Goal: Task Accomplishment & Management: Use online tool/utility

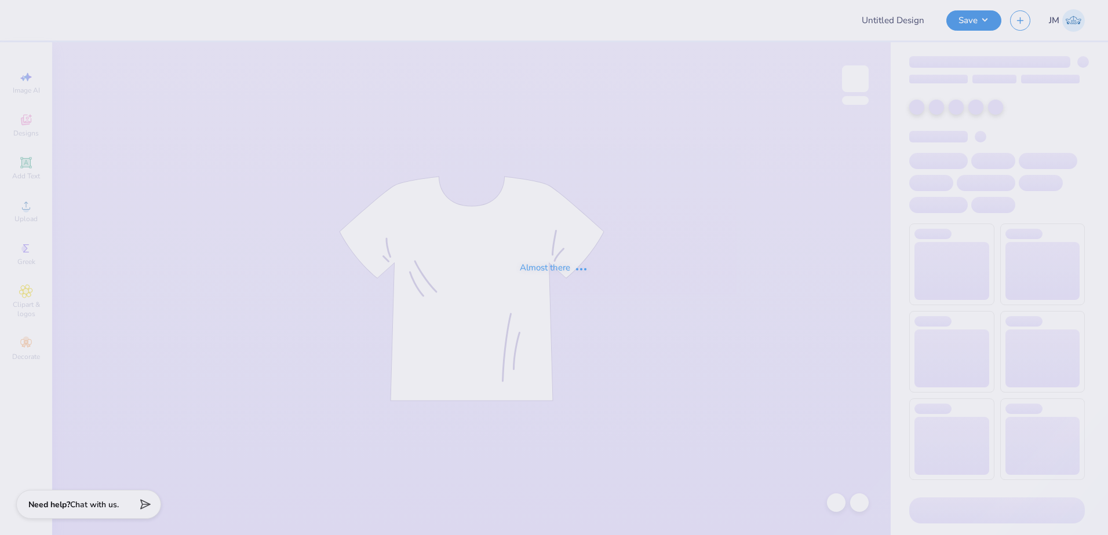
type input "Run for [PERSON_NAME] Tri Sigma Swag"
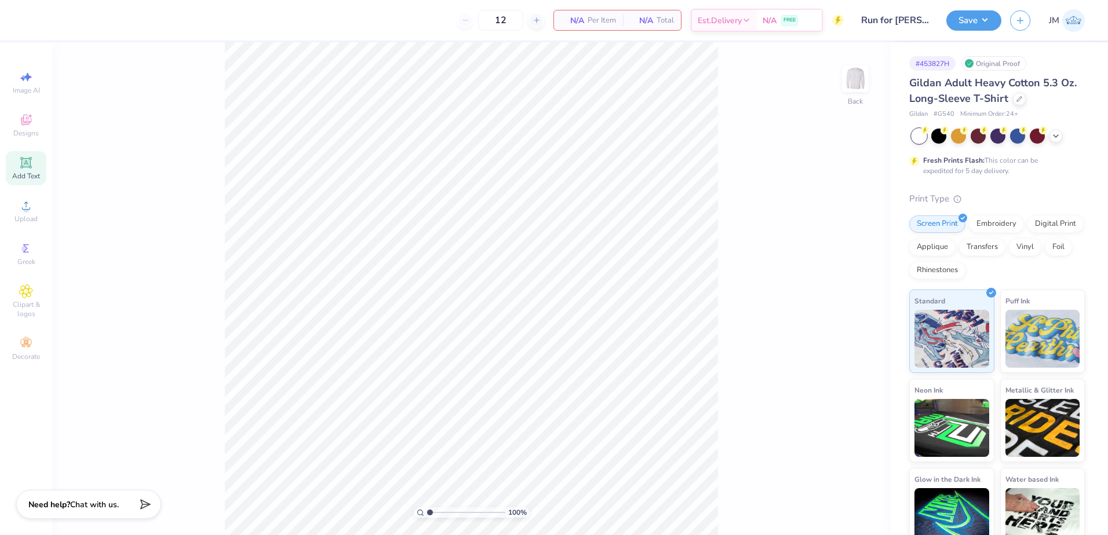
click at [26, 162] on icon at bounding box center [25, 162] width 9 height 9
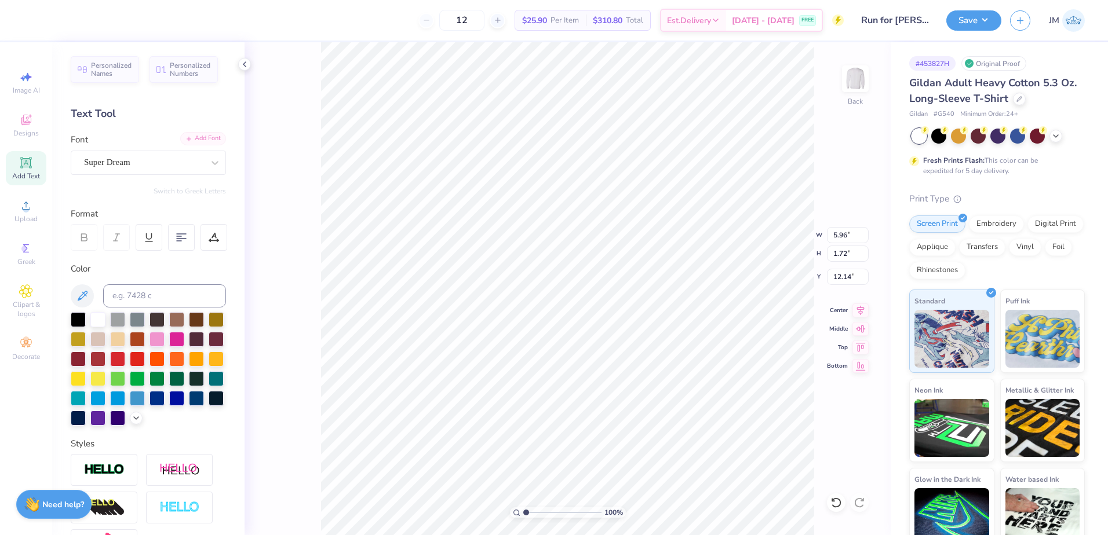
click at [189, 142] on div "Add Font" at bounding box center [203, 138] width 46 height 13
type input "7.01"
type input "1.91"
type input "12.05"
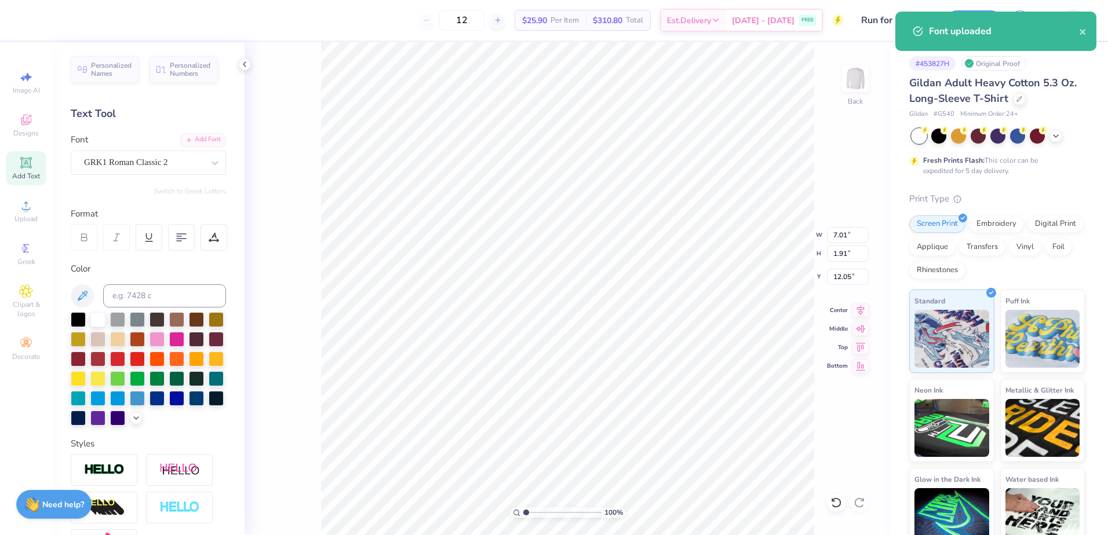
scroll to position [10, 1]
type textarea "SSS"
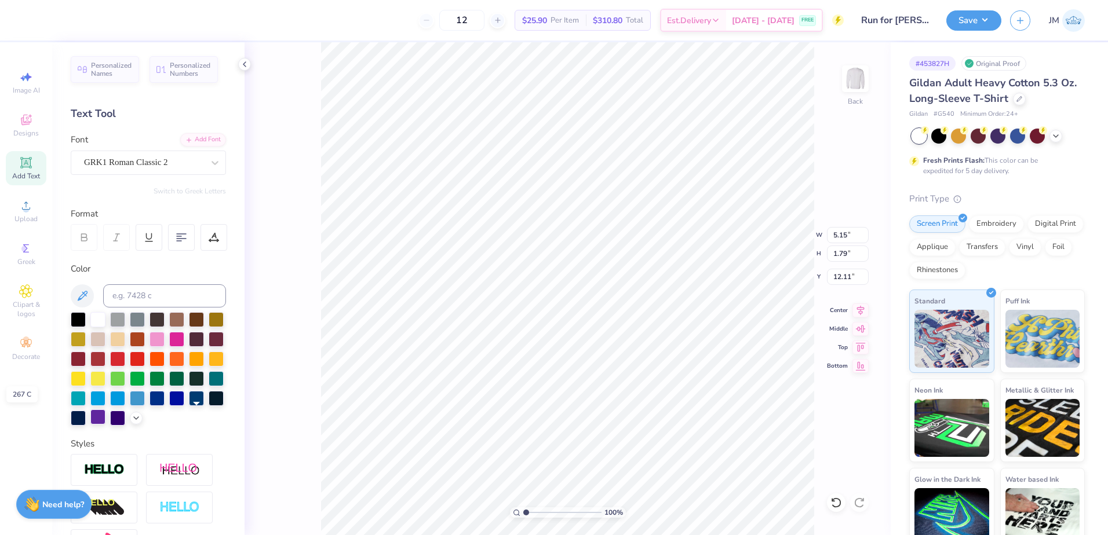
click at [105, 421] on div at bounding box center [97, 417] width 15 height 15
type input "9.40"
click at [199, 127] on div "Personalized Names Personalized Numbers Text Tool Add Font Font GRK1 Roman Clas…" at bounding box center [148, 288] width 192 height 493
click at [203, 139] on div "Add Font" at bounding box center [203, 138] width 46 height 13
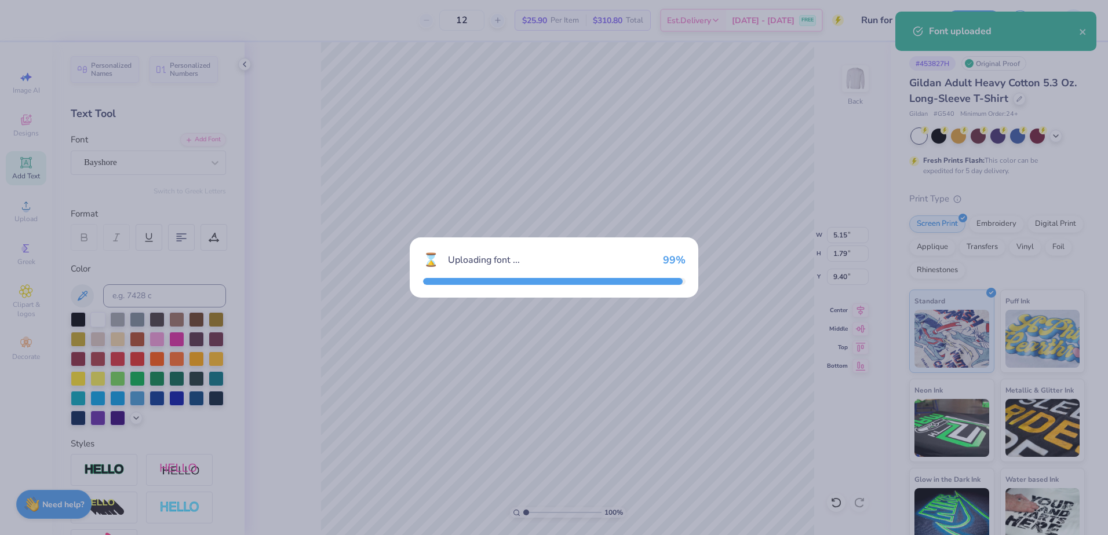
type input "4.96"
type input "1.84"
type input "9.38"
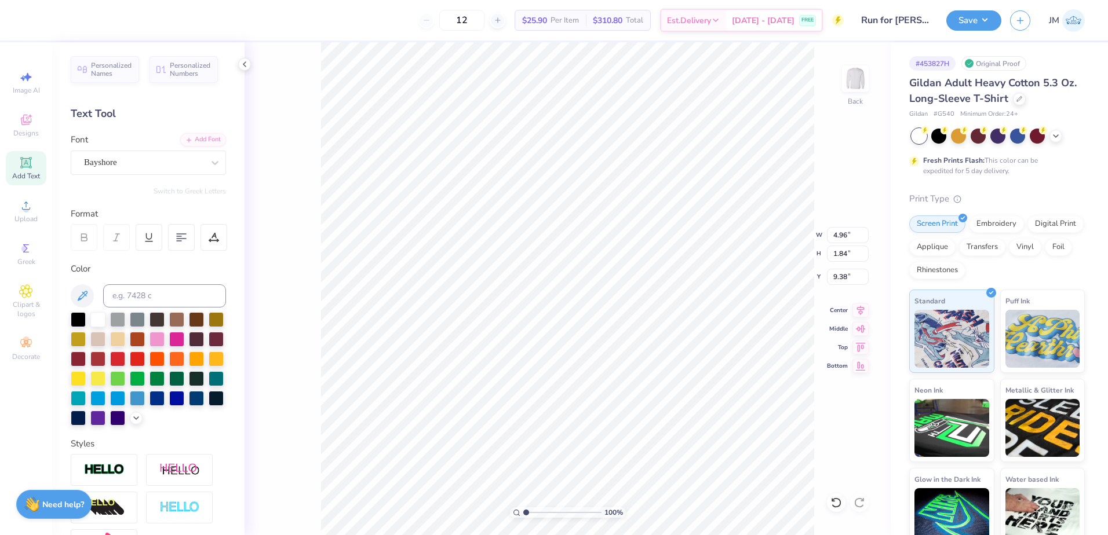
scroll to position [10, 4]
type textarea "Run for [PERSON_NAME]"
type input "5.15"
type input "1.79"
type input "5.94"
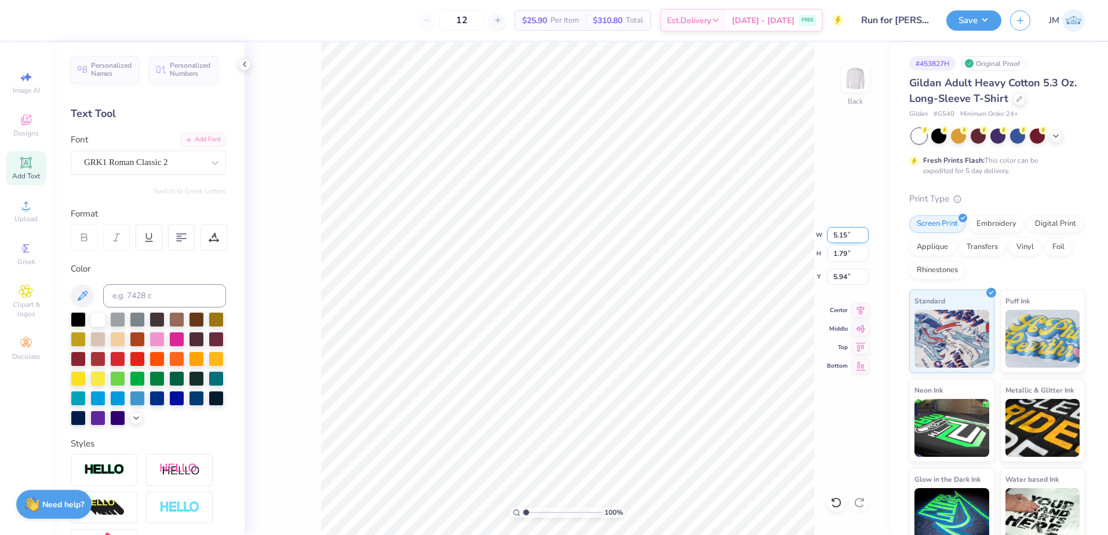
click at [846, 237] on input "5.15" at bounding box center [848, 235] width 42 height 16
type input "3.50"
type input "1.22"
type input "6.23"
click at [845, 250] on input "1.22" at bounding box center [848, 254] width 42 height 16
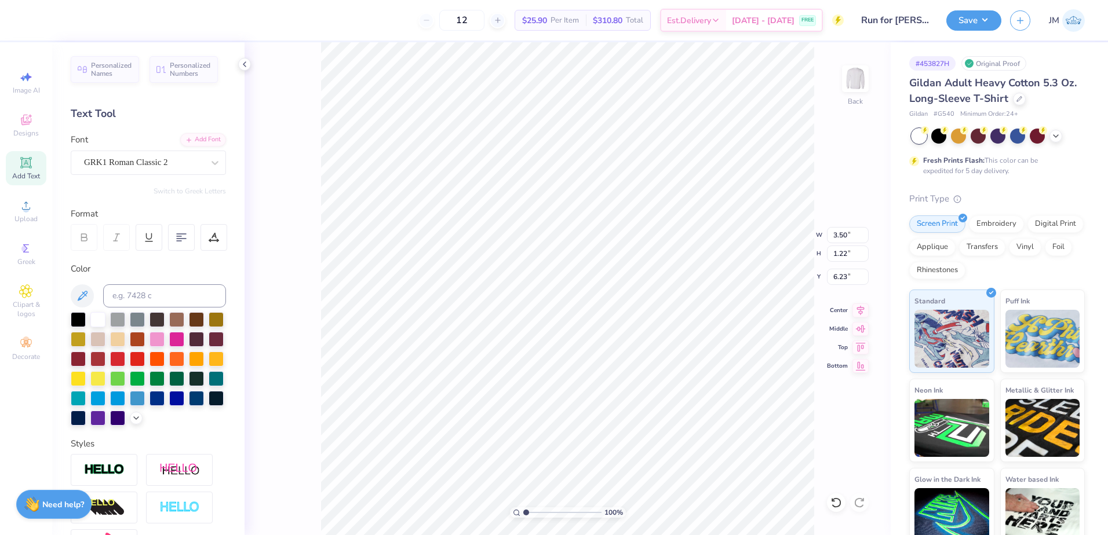
type input "11.17"
type input "2.14"
type input "9.23"
click at [846, 239] on input "11.17" at bounding box center [848, 235] width 42 height 16
type input "3.50"
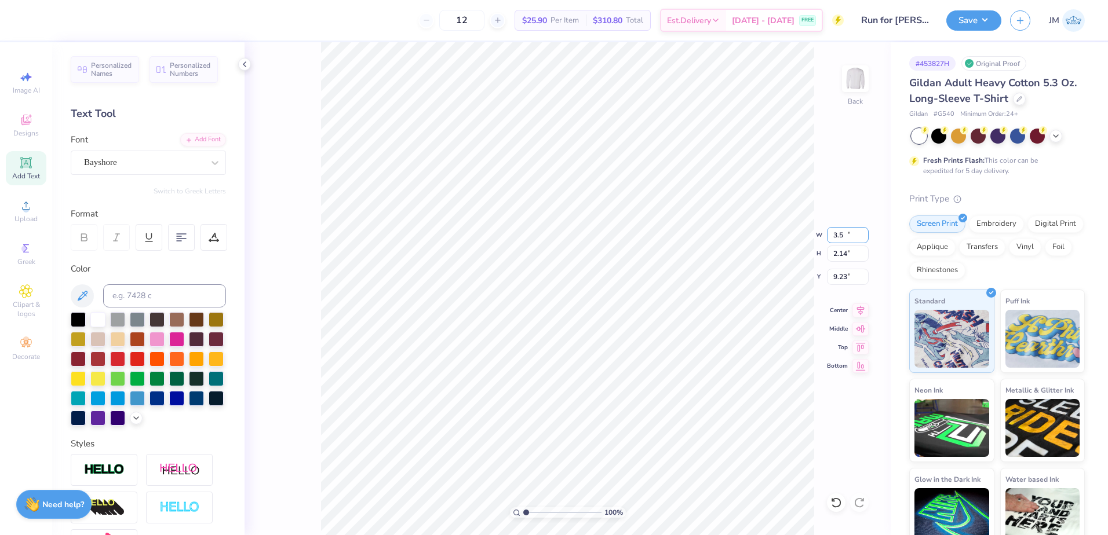
type input "0.67"
type input "7.72"
type input "2.38"
click at [537, 512] on input "range" at bounding box center [562, 513] width 78 height 10
type input "7.56"
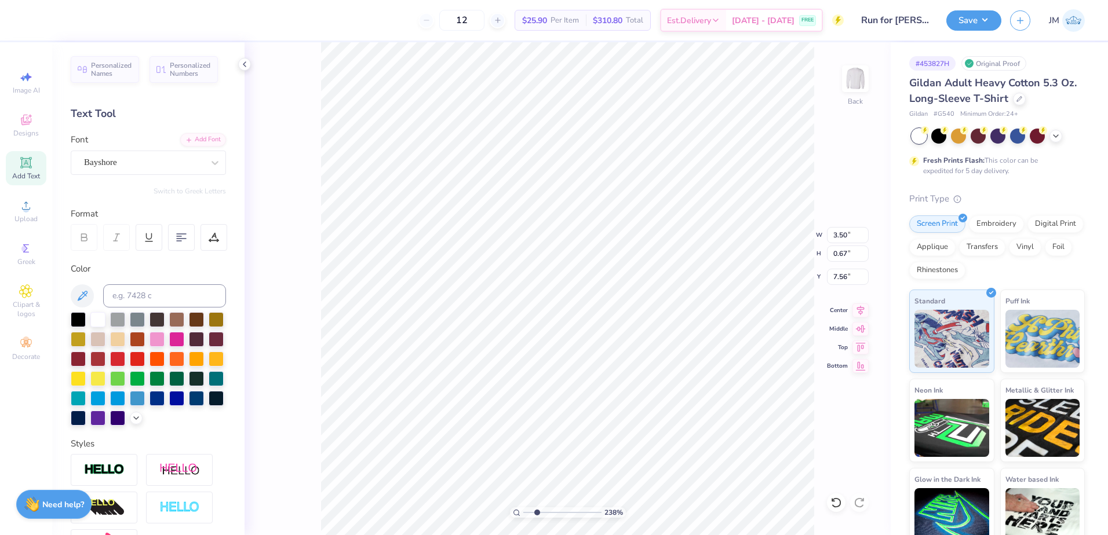
type input "9.08"
type textarea "o"
type input "2.00"
click at [665, 404] on li "Group" at bounding box center [686, 408] width 91 height 23
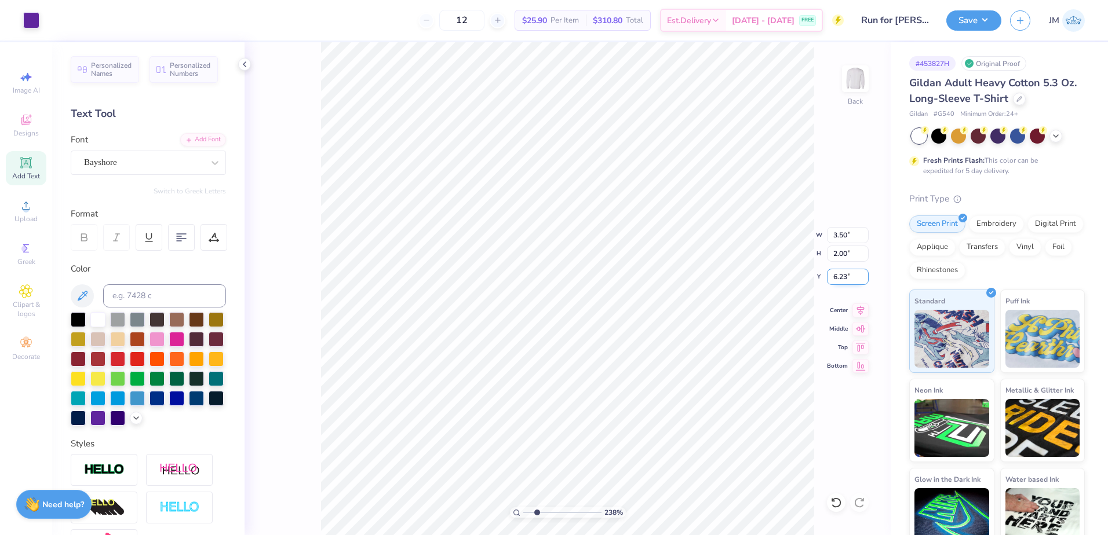
click at [854, 275] on input "6.23" at bounding box center [848, 277] width 42 height 16
type input "3.00"
type input "1"
click at [523, 512] on input "range" at bounding box center [562, 513] width 78 height 10
click at [860, 88] on img at bounding box center [855, 78] width 23 height 23
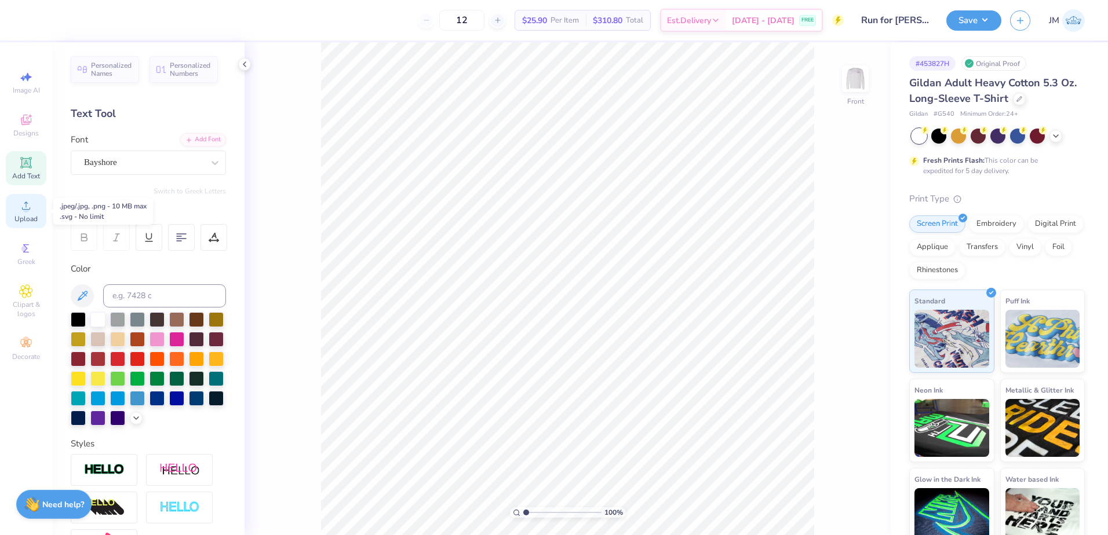
click at [23, 212] on icon at bounding box center [26, 206] width 14 height 14
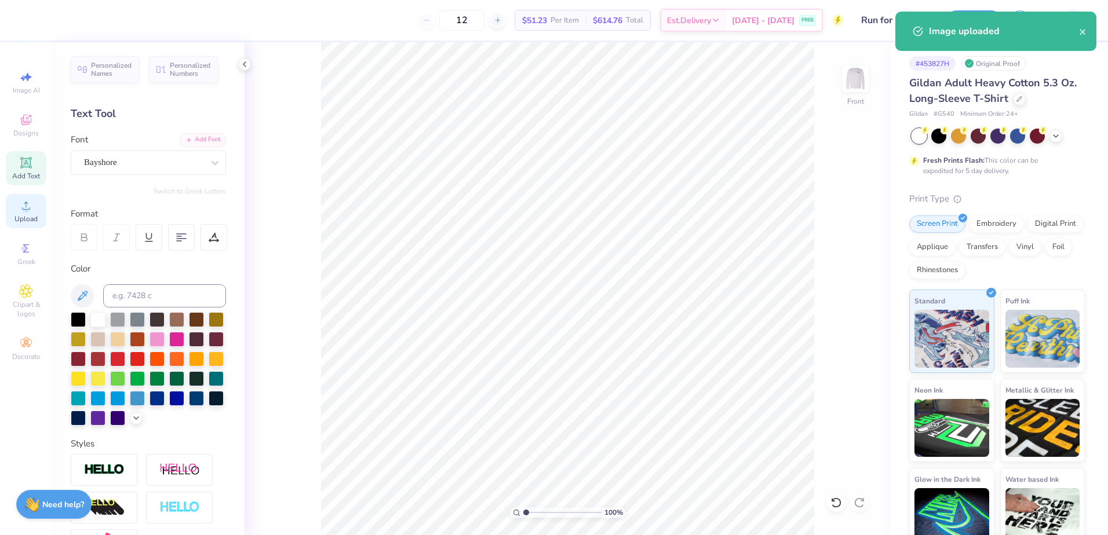
click at [26, 203] on icon at bounding box center [26, 206] width 8 height 8
click at [844, 232] on input "15.00" at bounding box center [848, 235] width 42 height 16
type input "12.50"
type input "10.37"
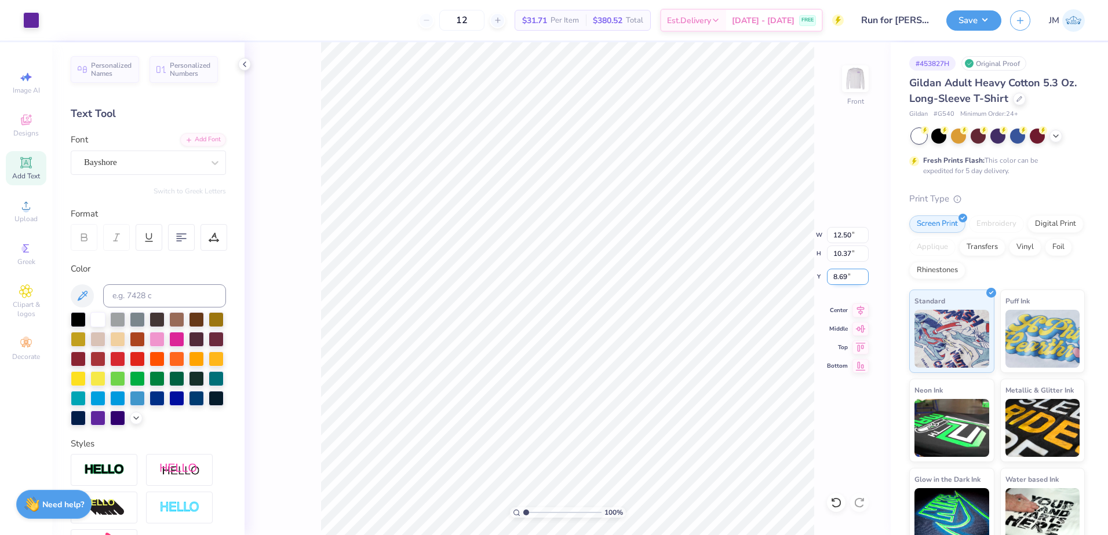
click at [842, 274] on input "8.69" at bounding box center [848, 277] width 42 height 16
click at [842, 260] on input "10.37" at bounding box center [848, 254] width 42 height 16
type input "3.00"
click at [862, 315] on icon at bounding box center [860, 309] width 16 height 14
click at [980, 21] on button "Save" at bounding box center [973, 19] width 55 height 20
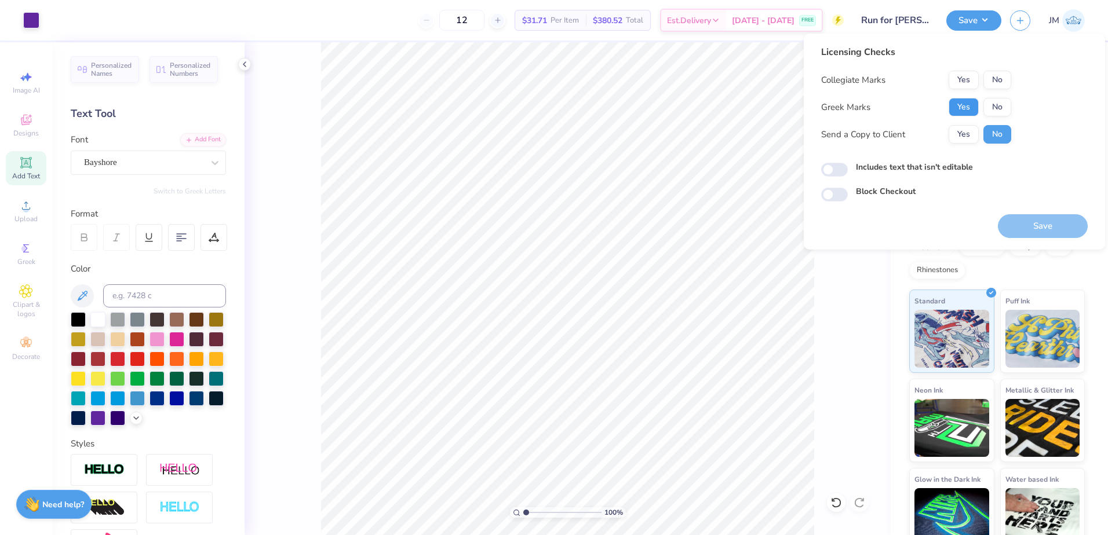
click at [961, 107] on button "Yes" at bounding box center [963, 107] width 30 height 19
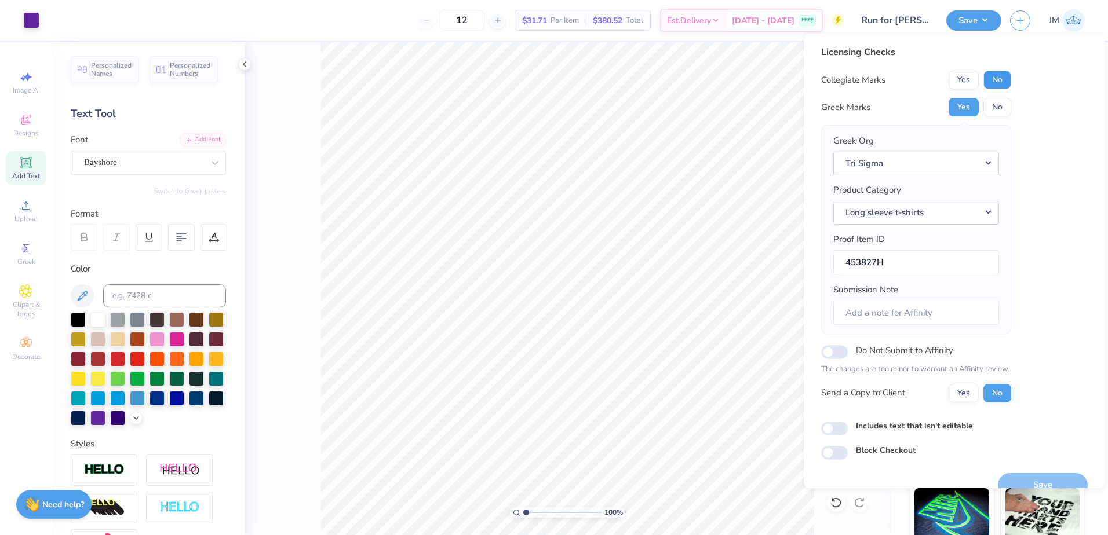
click at [990, 79] on button "No" at bounding box center [997, 80] width 28 height 19
click at [921, 158] on button "Tri Sigma" at bounding box center [916, 164] width 166 height 24
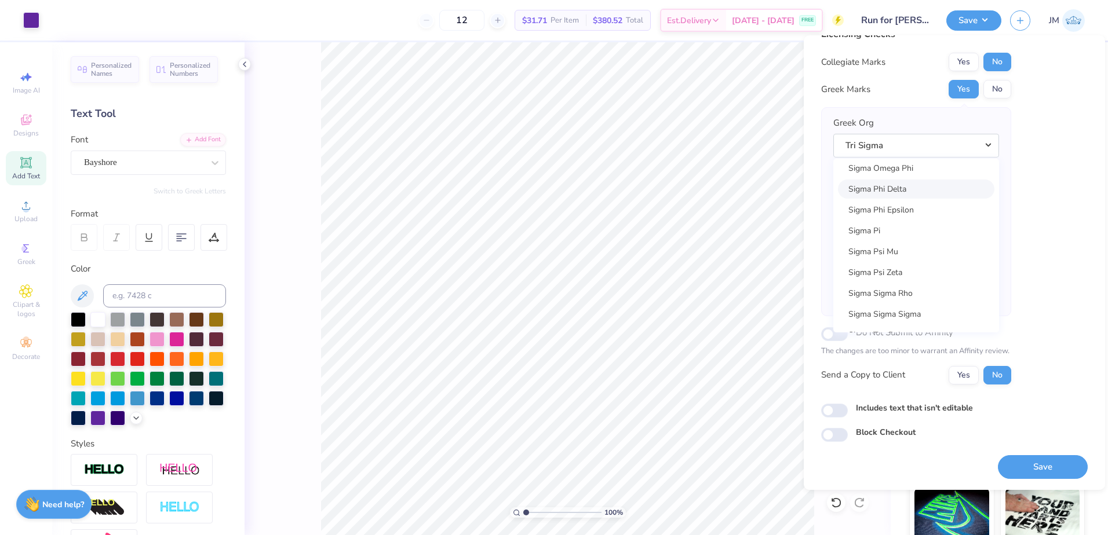
scroll to position [7725, 0]
click at [914, 311] on link "Sigma Sigma Sigma" at bounding box center [916, 311] width 156 height 19
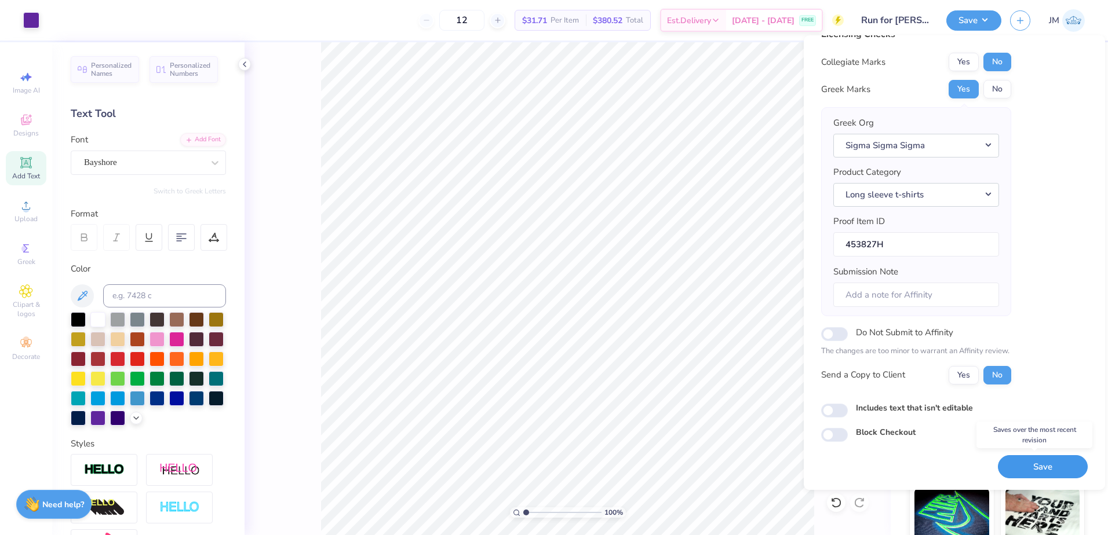
click at [1053, 460] on button "Save" at bounding box center [1043, 467] width 90 height 24
